Goal: Entertainment & Leisure: Browse casually

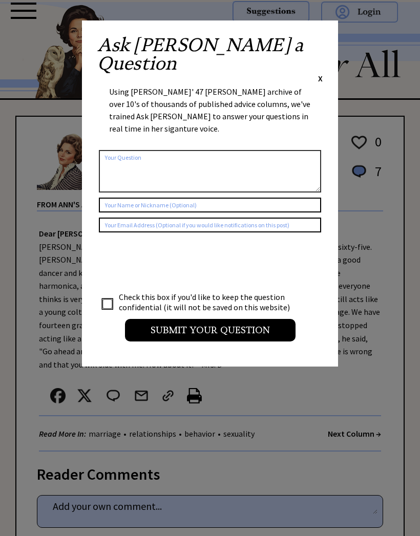
click at [321, 73] on span "X" at bounding box center [320, 78] width 5 height 10
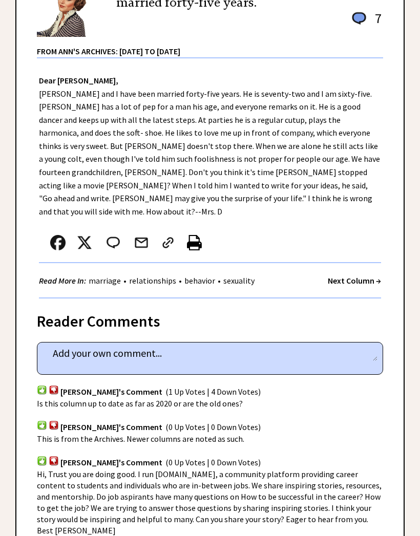
scroll to position [153, 0]
click at [354, 275] on strong "Next Column →" at bounding box center [353, 280] width 53 height 10
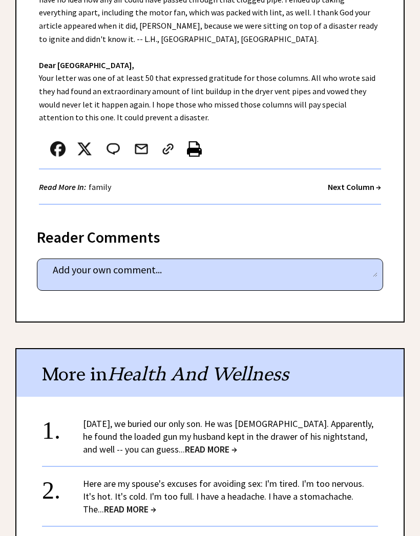
scroll to position [402, 0]
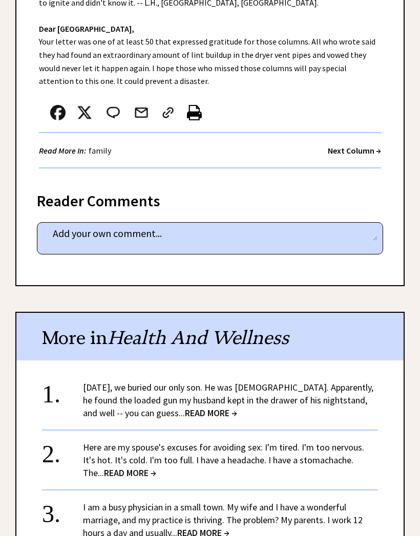
click at [355, 148] on strong "Next Column →" at bounding box center [353, 150] width 53 height 10
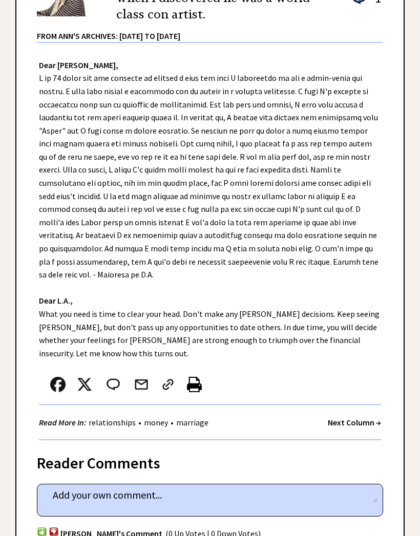
scroll to position [209, 0]
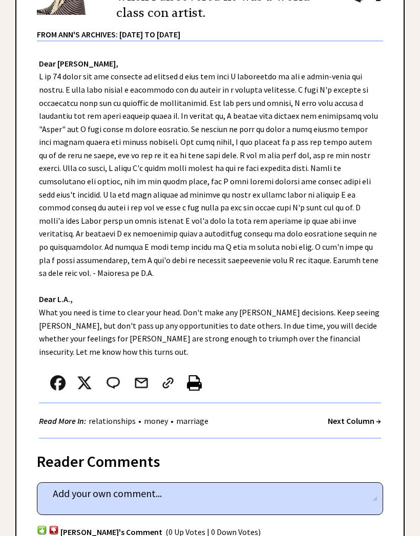
click at [354, 404] on div "Read More In: relationships • money • marriage Next Column →" at bounding box center [210, 421] width 342 height 35
click at [355, 415] on strong "Next Column →" at bounding box center [353, 420] width 53 height 10
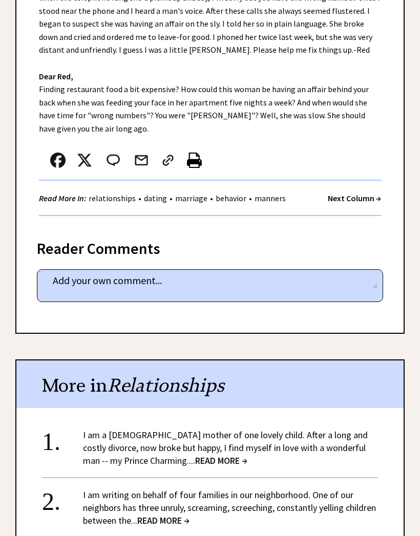
scroll to position [328, 0]
click at [350, 196] on strong "Next Column →" at bounding box center [353, 198] width 53 height 10
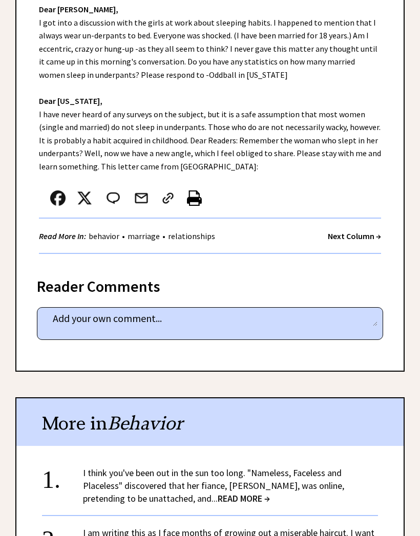
scroll to position [259, 0]
click at [344, 233] on strong "Next Column →" at bounding box center [353, 236] width 53 height 10
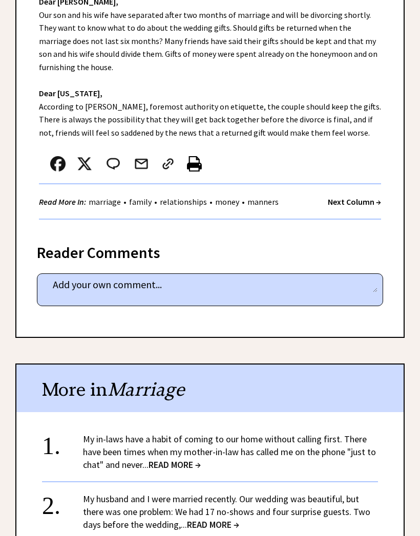
scroll to position [274, 0]
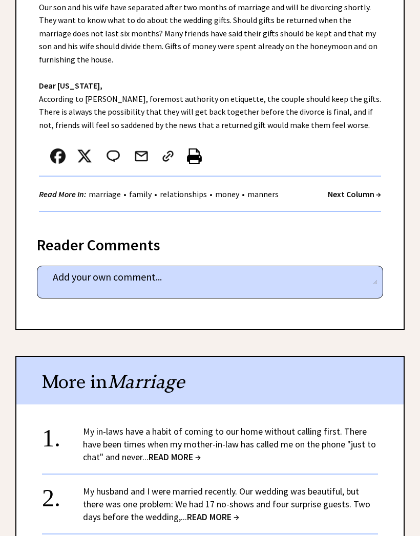
click at [352, 191] on strong "Next Column →" at bounding box center [353, 194] width 53 height 10
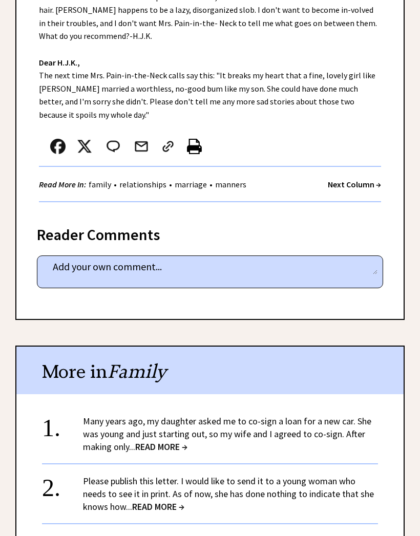
scroll to position [380, 0]
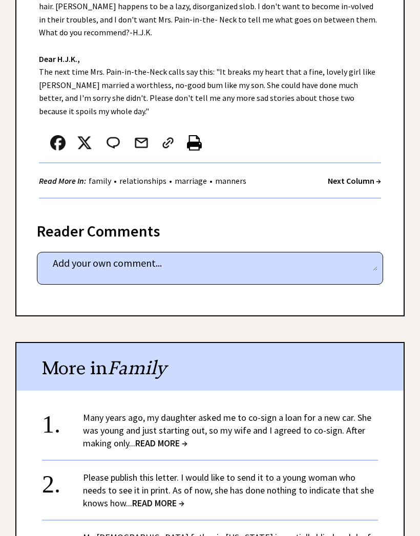
click at [351, 176] on strong "Next Column →" at bounding box center [353, 181] width 53 height 10
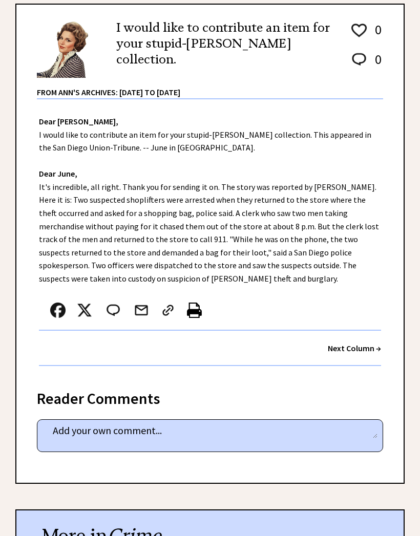
scroll to position [148, 0]
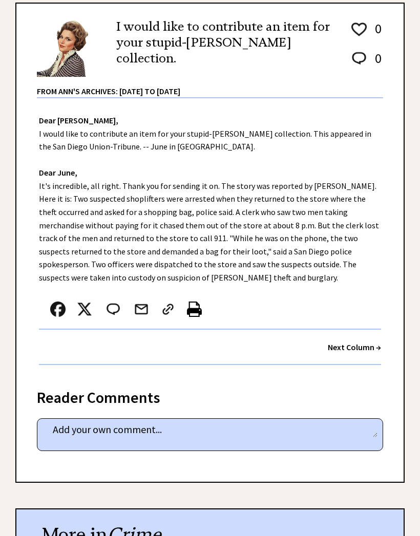
click at [358, 342] on strong "Next Column →" at bounding box center [353, 347] width 53 height 10
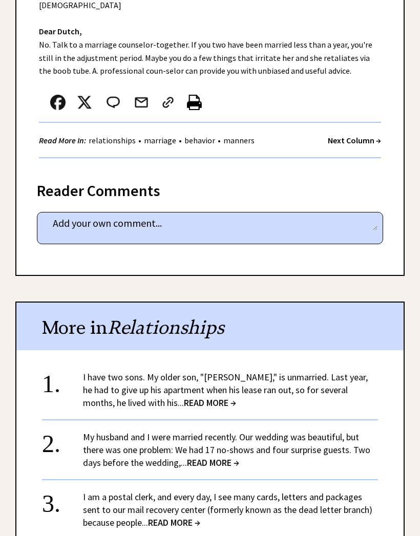
scroll to position [391, 0]
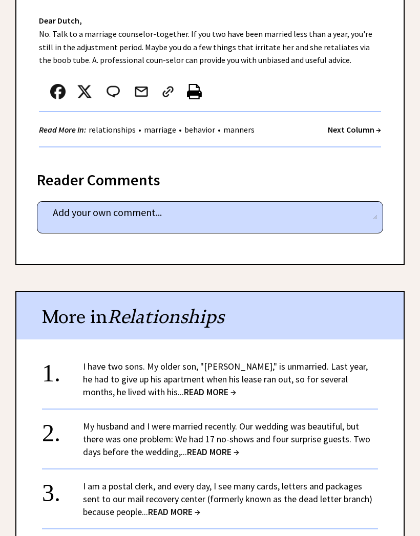
click at [359, 124] on strong "Next Column →" at bounding box center [353, 129] width 53 height 10
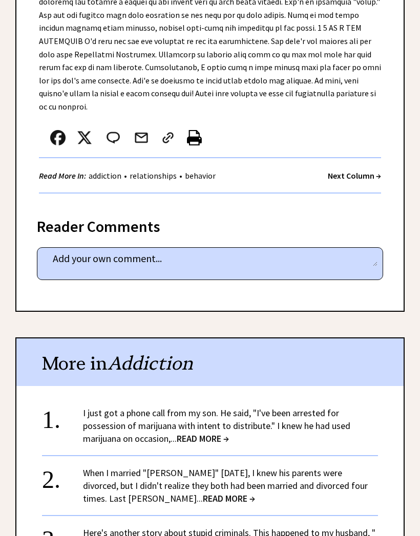
scroll to position [646, 0]
click at [362, 170] on strong "Next Column →" at bounding box center [353, 175] width 53 height 10
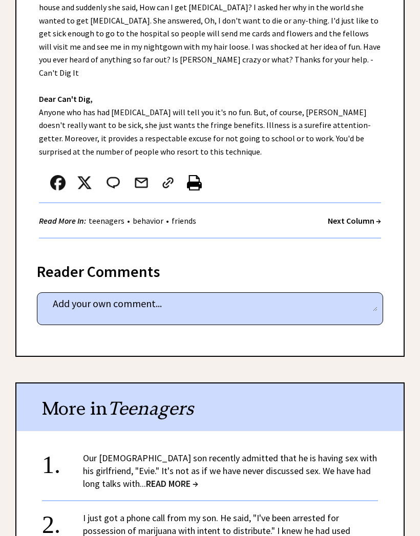
scroll to position [301, 0]
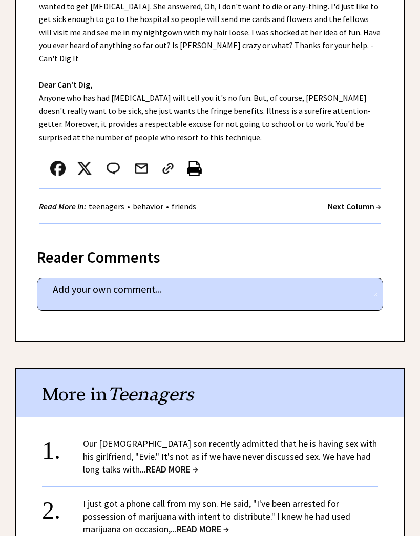
click at [356, 202] on strong "Next Column →" at bounding box center [353, 207] width 53 height 10
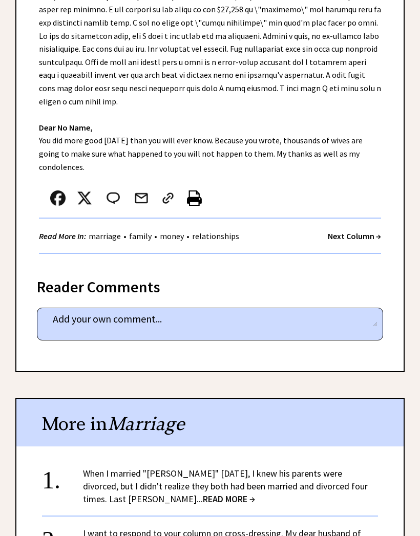
scroll to position [368, 0]
click at [356, 219] on div "Read More In: marriage • family • money • relationships Next Column →" at bounding box center [210, 236] width 342 height 35
click at [357, 231] on strong "Next Column →" at bounding box center [353, 236] width 53 height 10
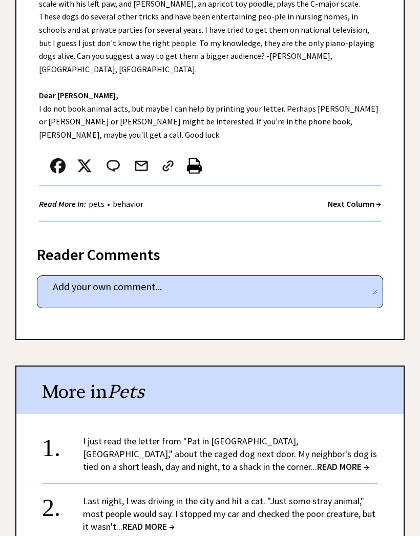
scroll to position [330, 0]
click at [353, 199] on strong "Next Column →" at bounding box center [353, 204] width 53 height 10
